Goal: Task Accomplishment & Management: Use online tool/utility

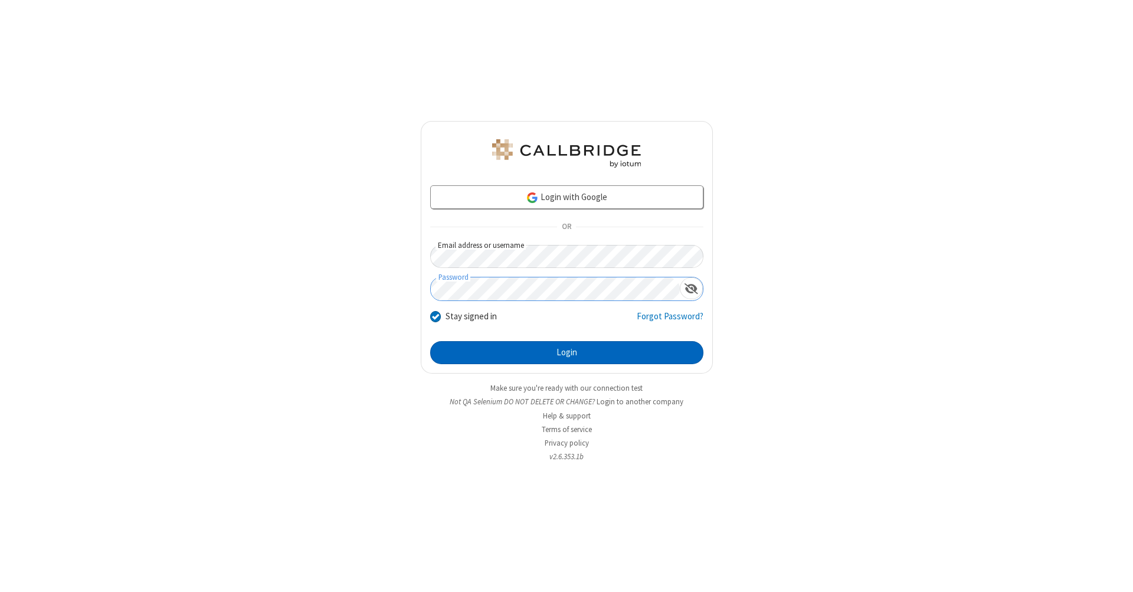
click at [567, 353] on button "Login" at bounding box center [566, 353] width 273 height 24
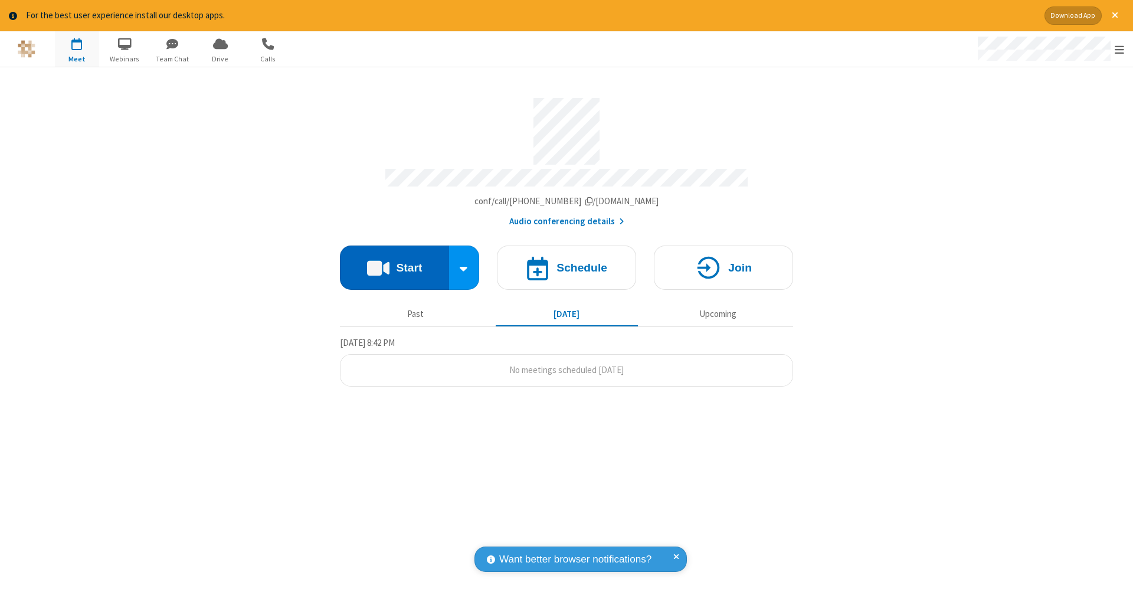
click at [394, 262] on button "Start" at bounding box center [394, 268] width 109 height 44
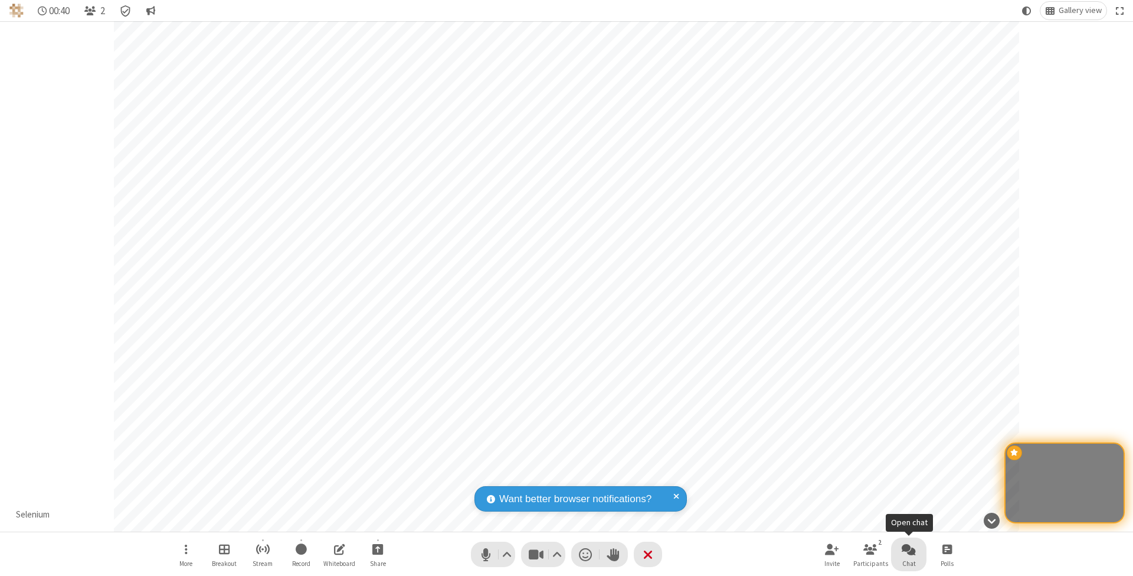
click at [909, 548] on span "Open chat" at bounding box center [909, 548] width 14 height 15
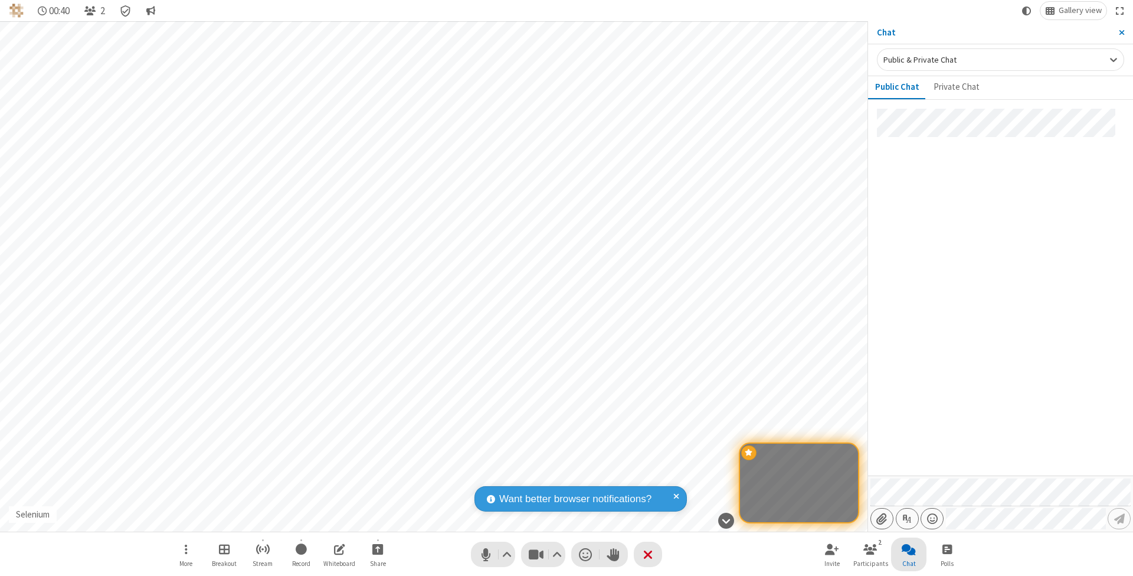
type input "C:\fakepath\doc_test.docx"
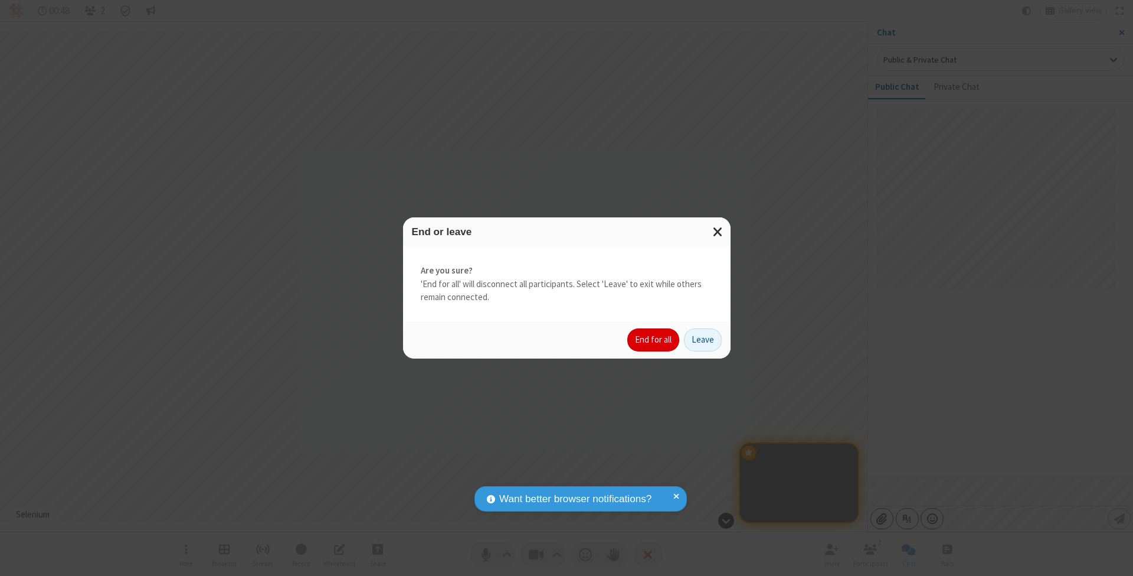
click at [654, 339] on button "End for all" at bounding box center [654, 340] width 52 height 24
